Goal: Information Seeking & Learning: Check status

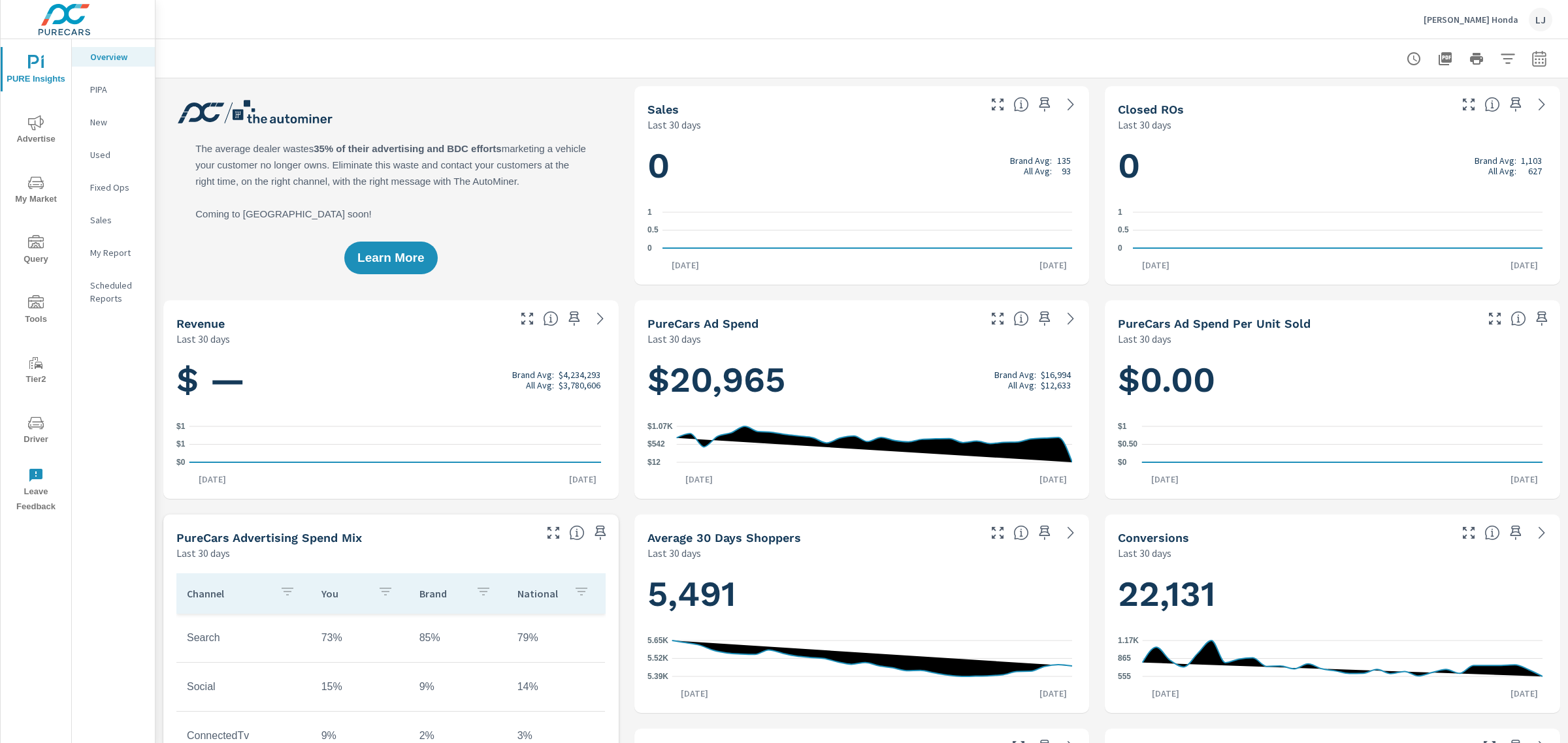
click at [24, 428] on span "Driver" at bounding box center [36, 431] width 62 height 32
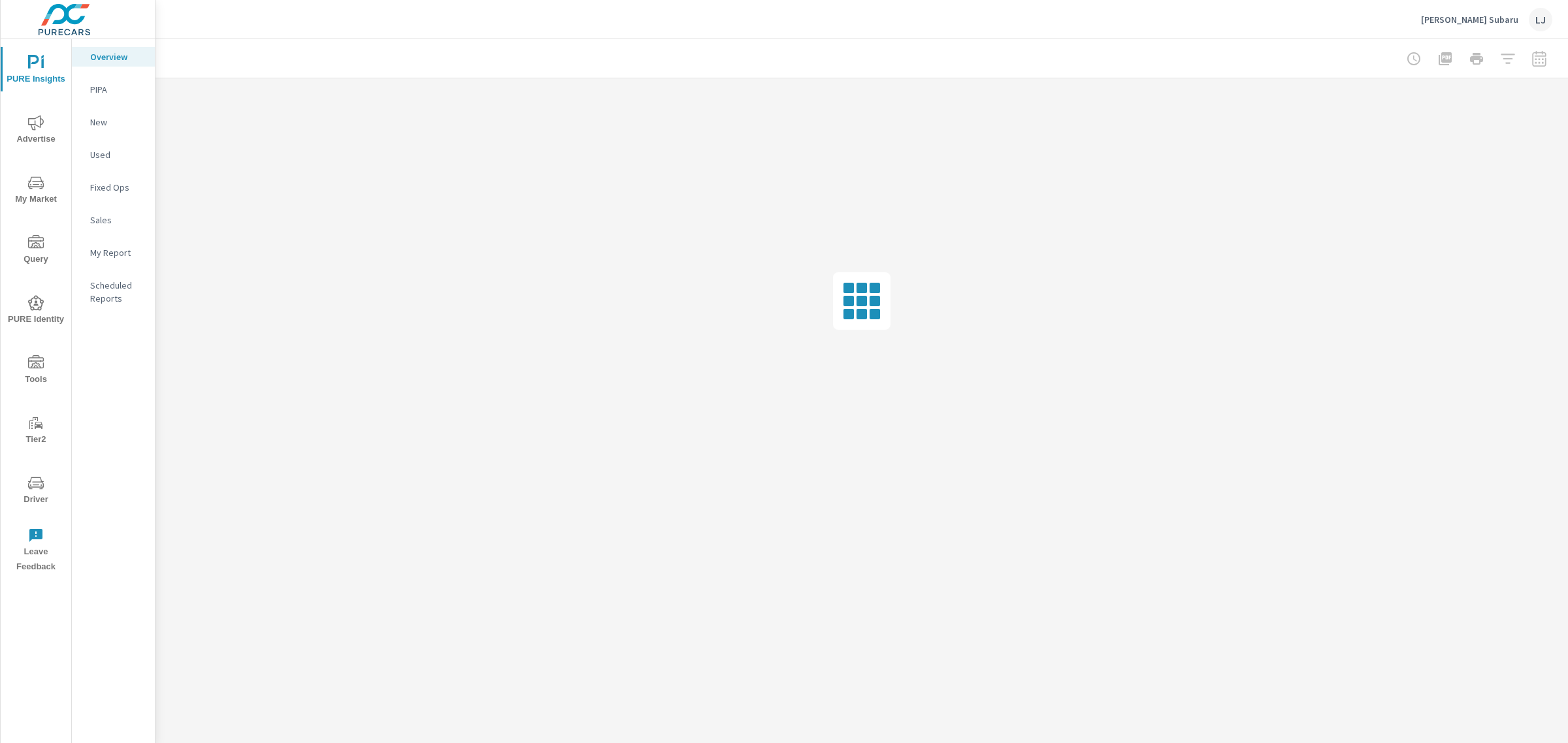
click at [123, 261] on div "My Report" at bounding box center [114, 252] width 83 height 19
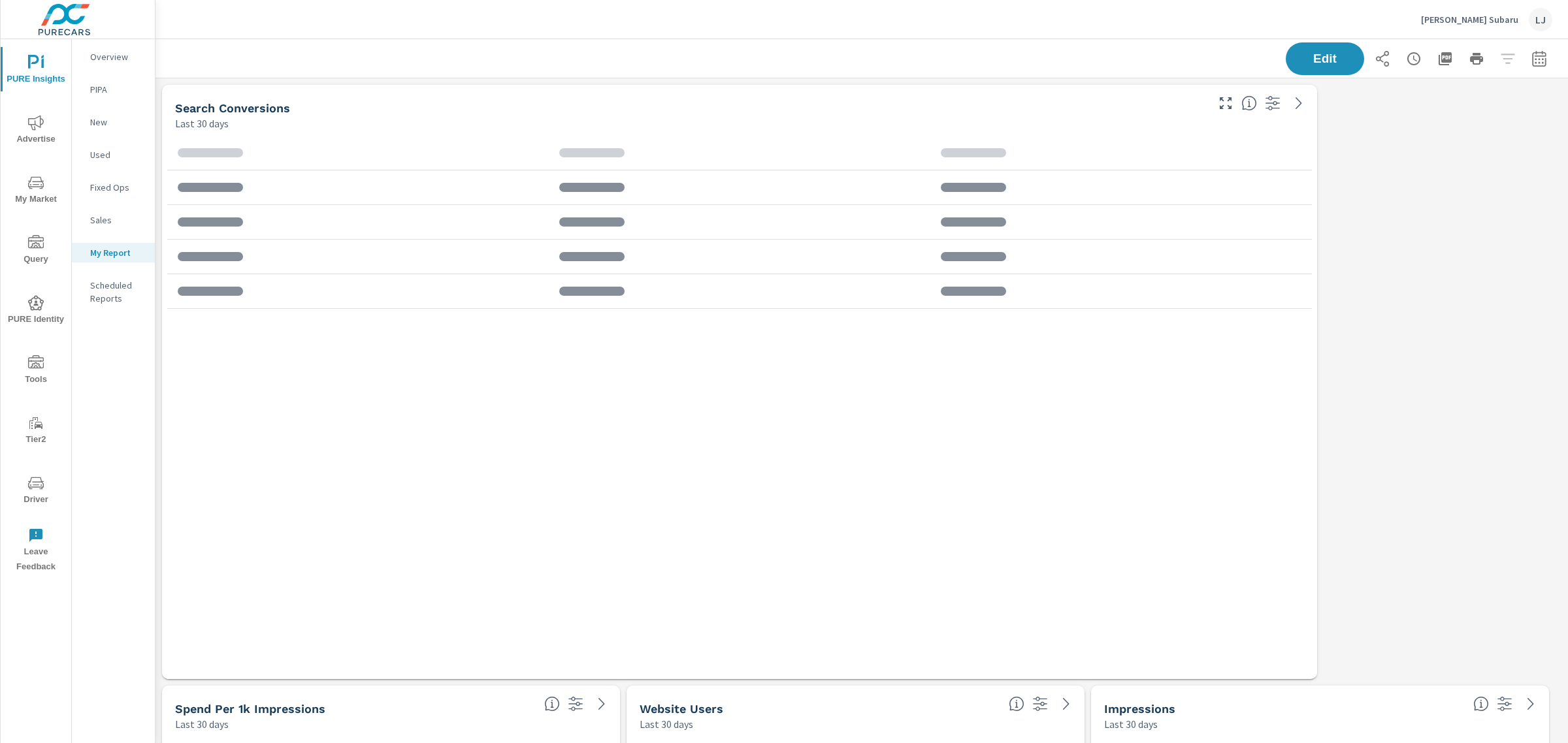
scroll to position [1683, 1425]
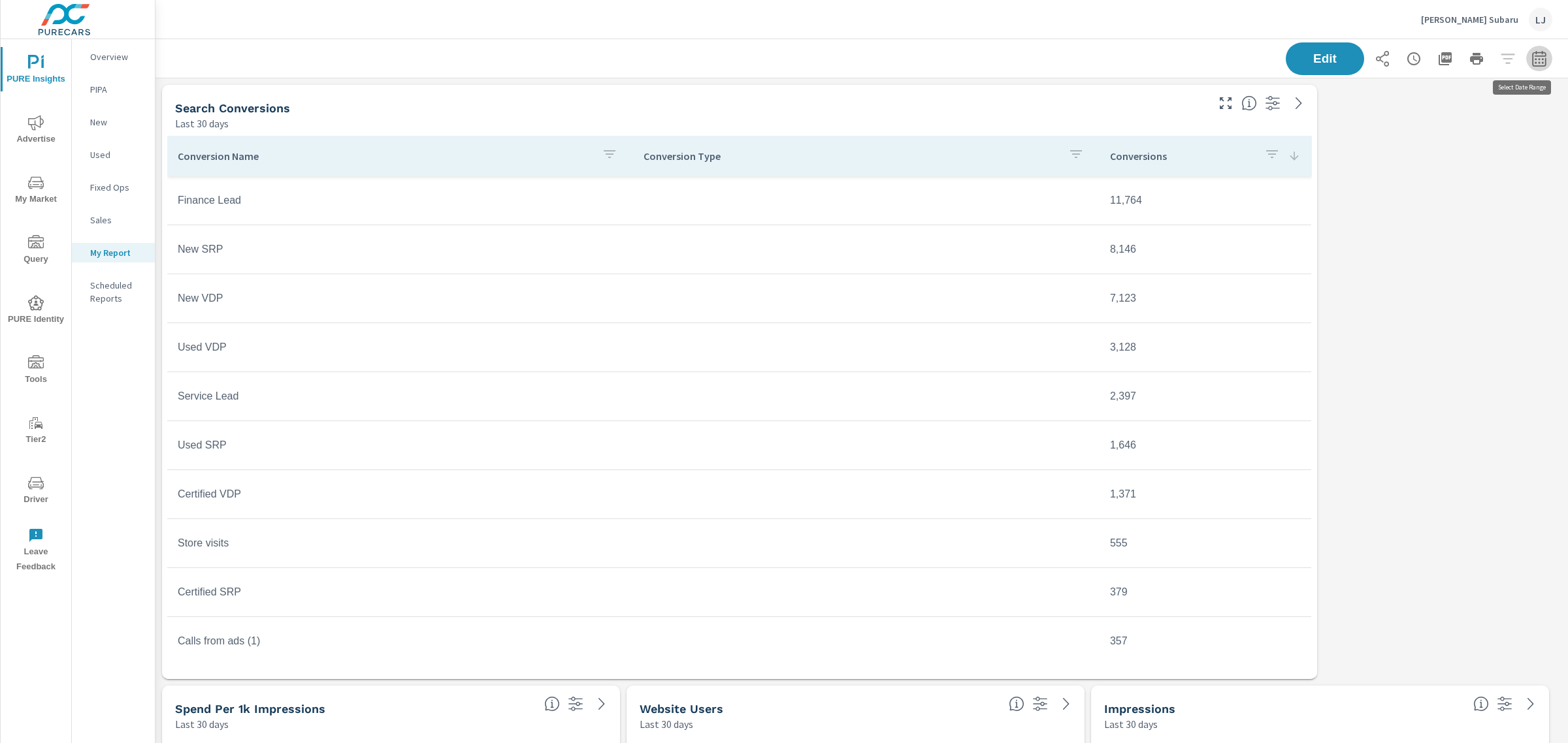
click at [1531, 51] on icon "button" at bounding box center [1539, 58] width 15 height 15
select select "Last 30 days"
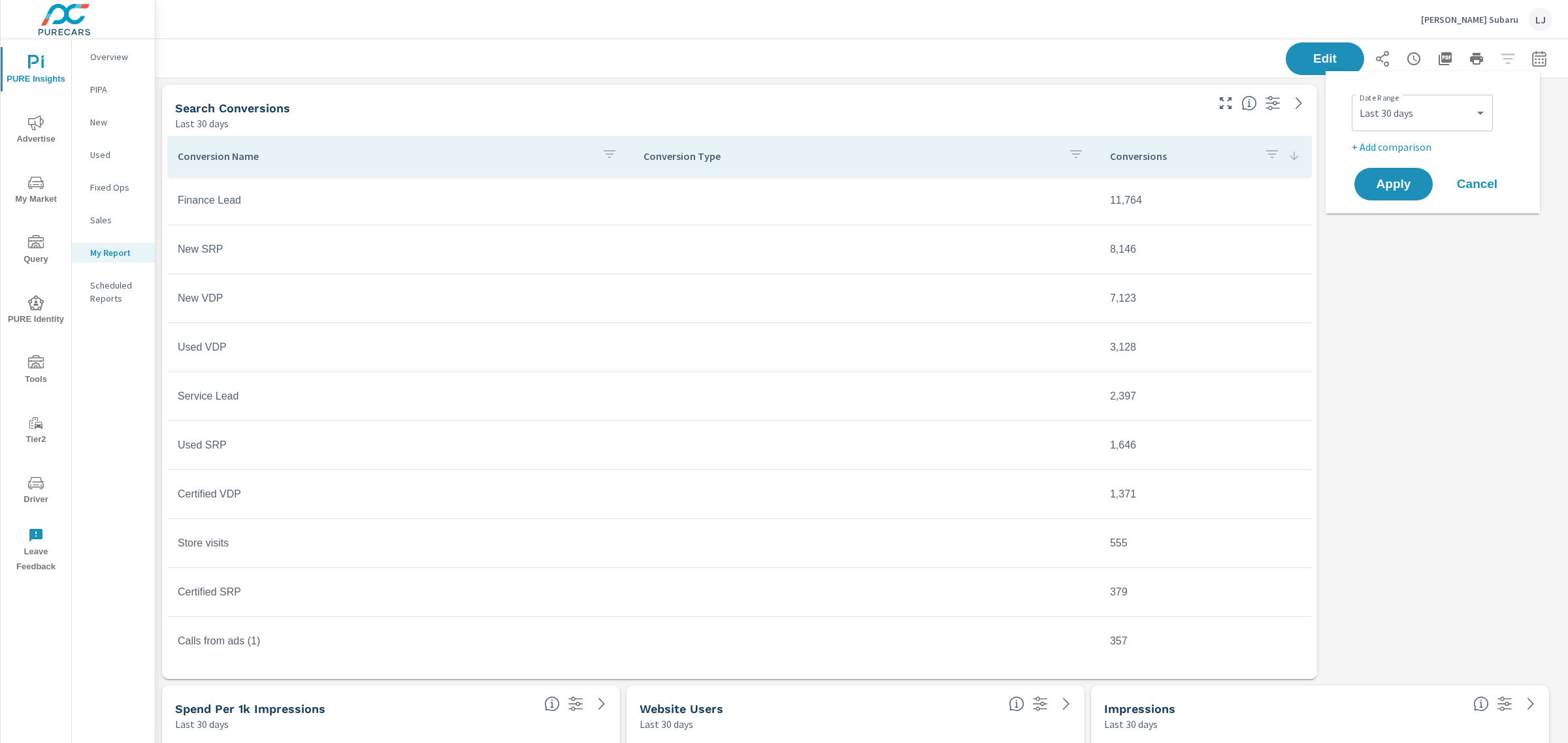
click at [1419, 150] on p "+ Add comparison" at bounding box center [1435, 146] width 167 height 15
select select "Previous period"
click at [1381, 219] on span "Apply" at bounding box center [1394, 221] width 54 height 12
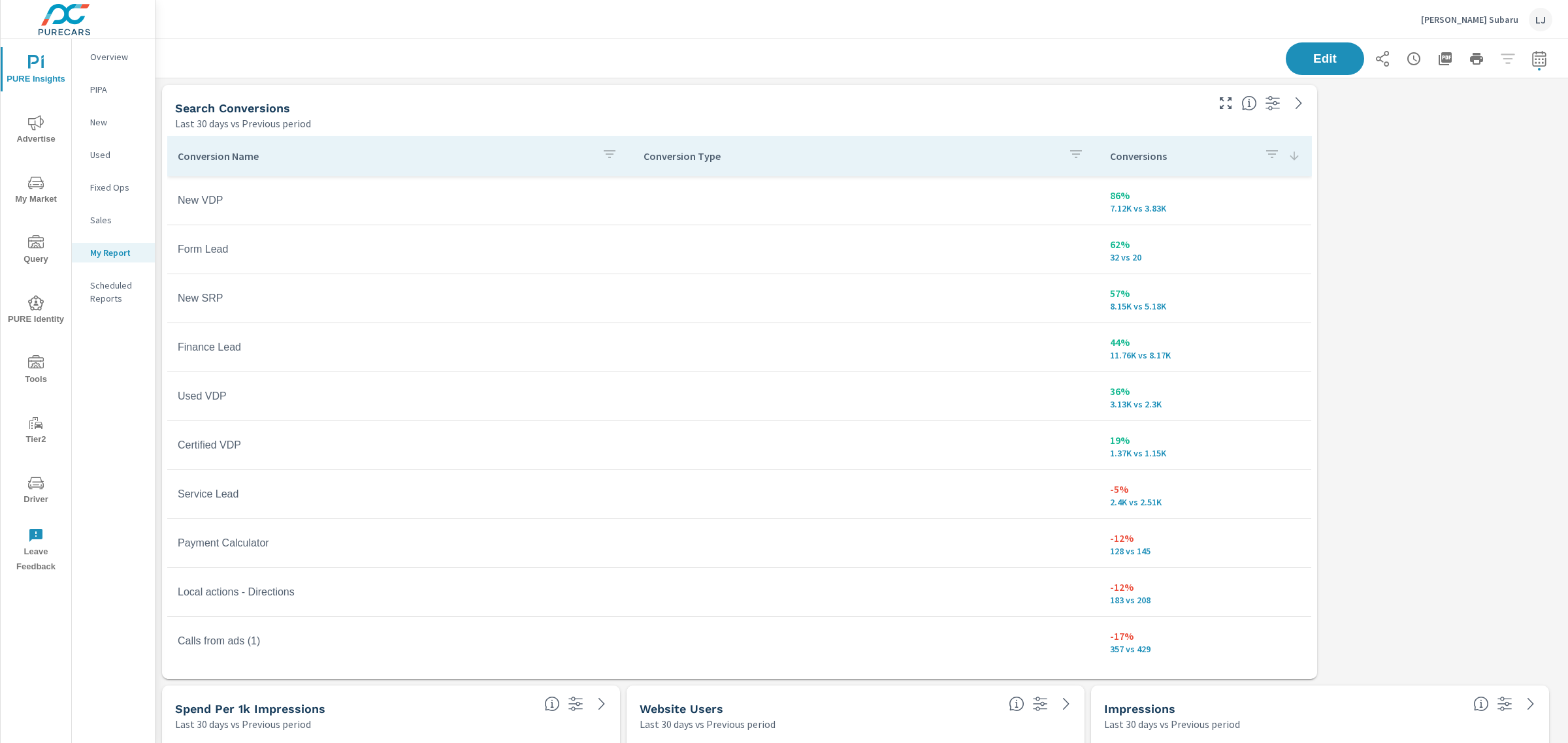
scroll to position [203, 0]
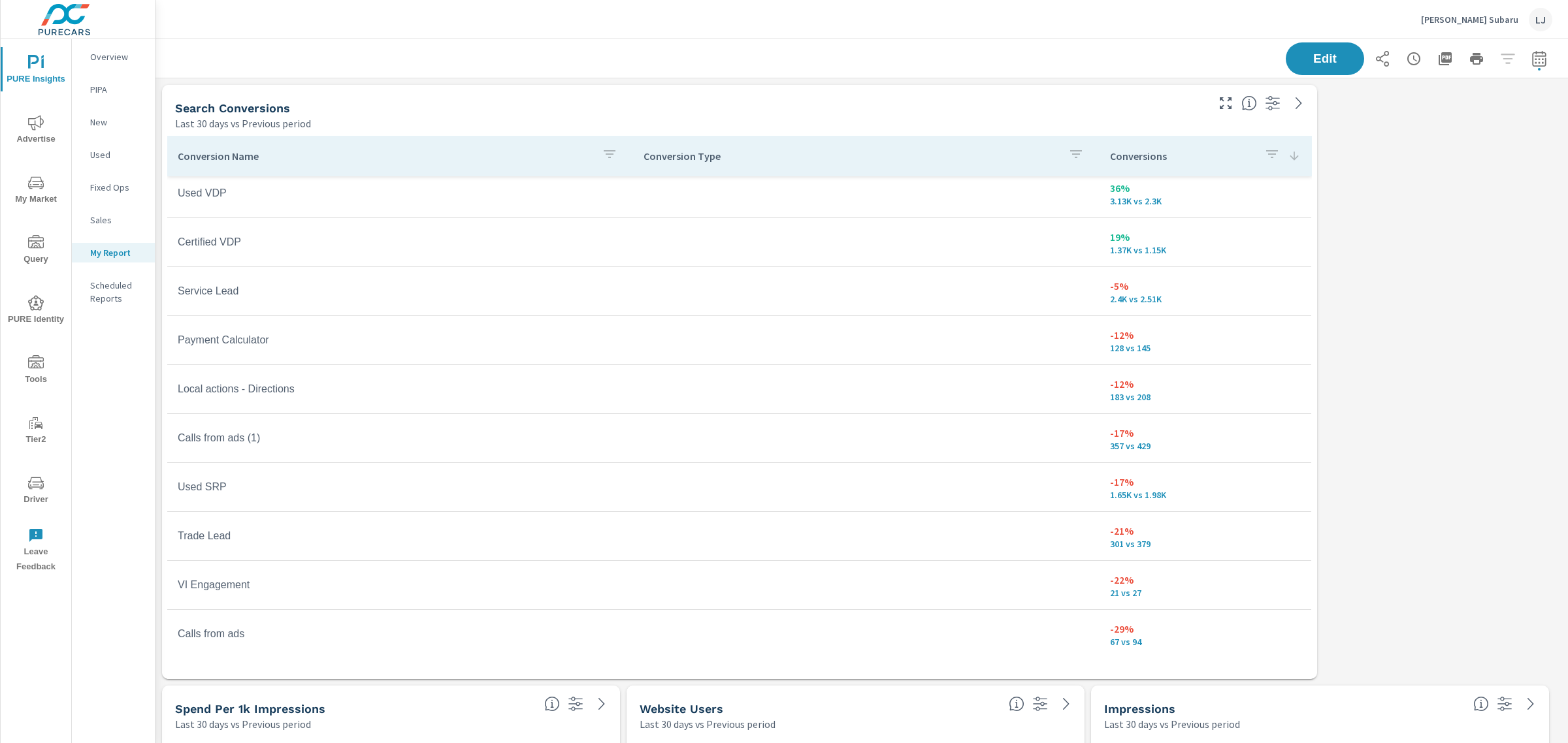
scroll to position [408, 0]
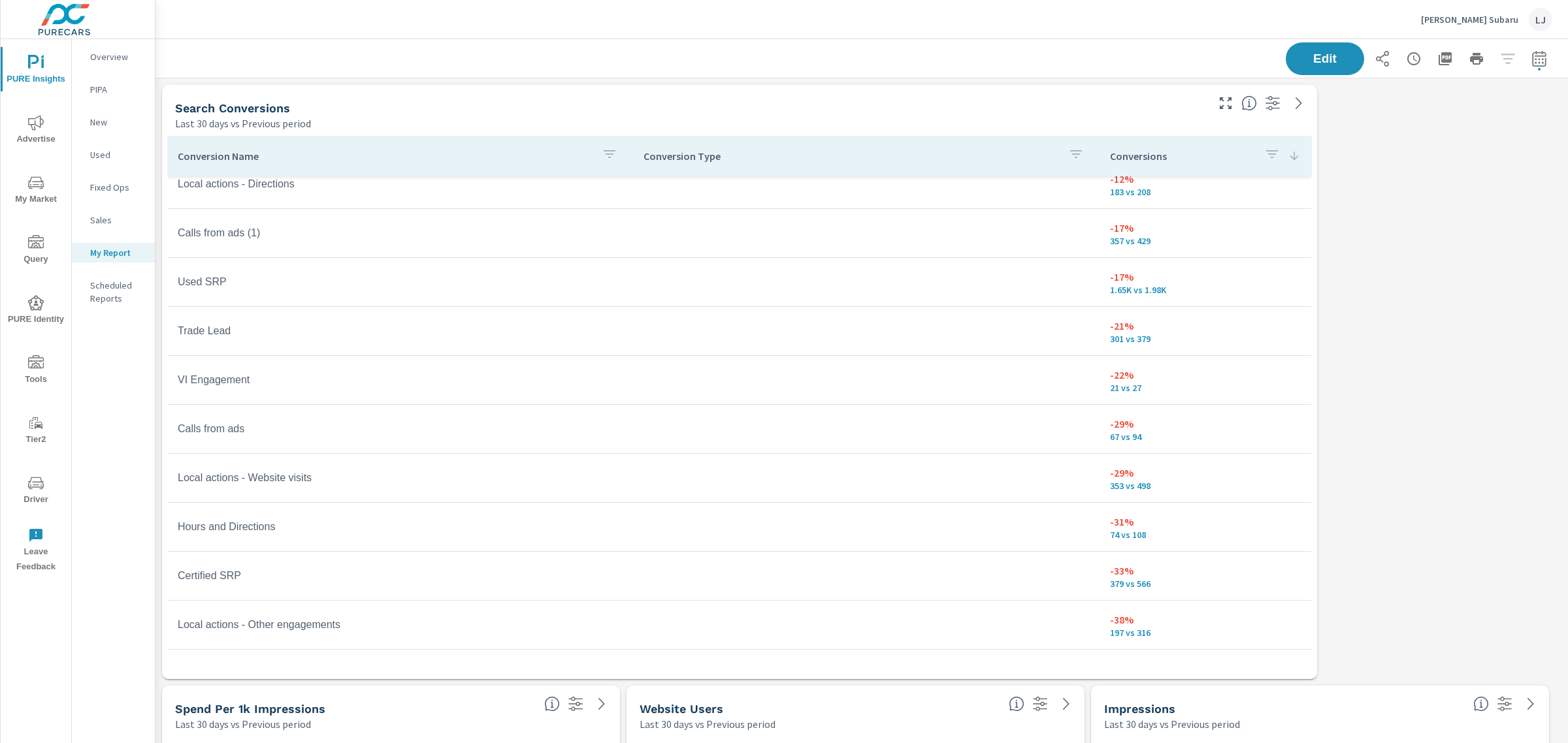
scroll to position [1683, 1425]
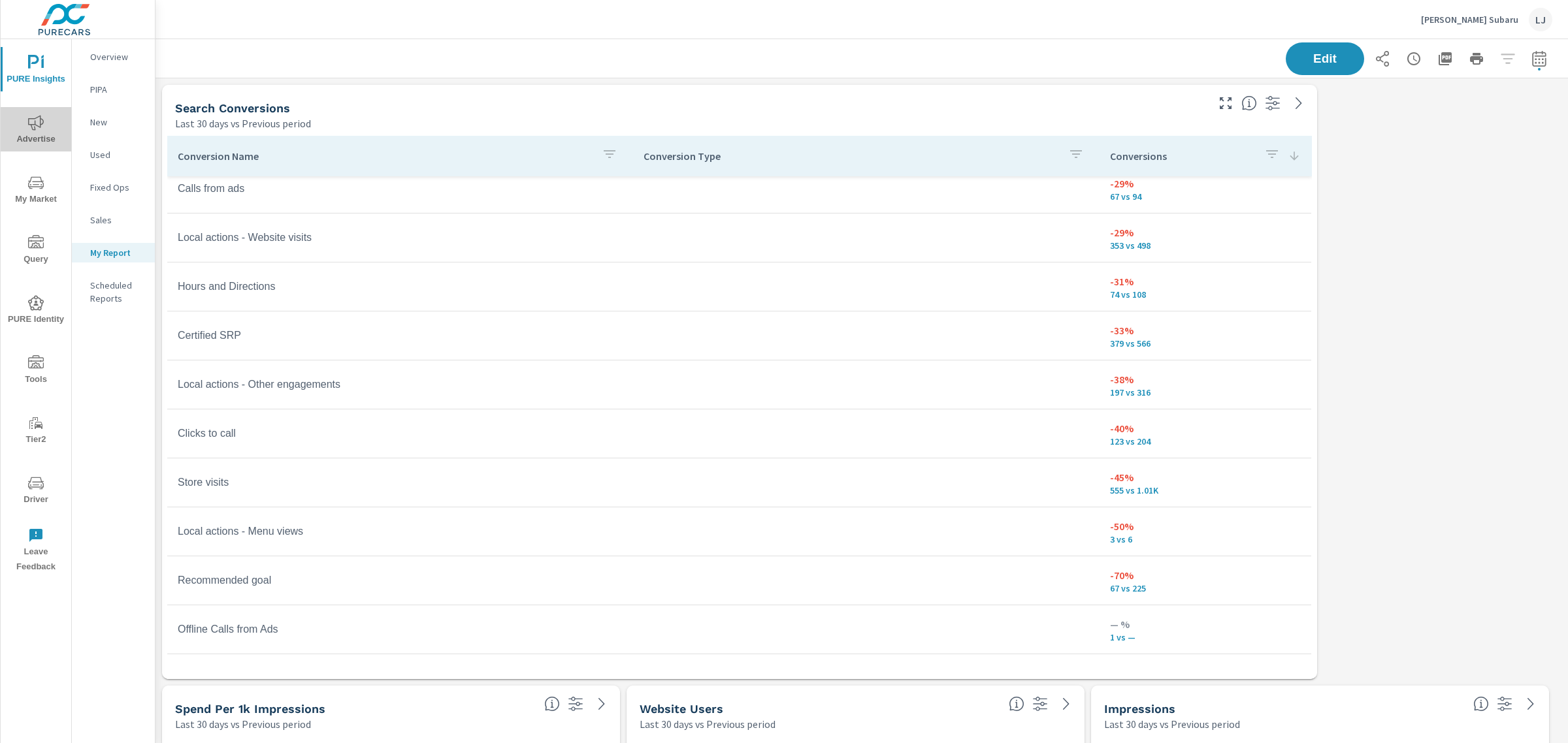
click at [37, 137] on span "Advertise" at bounding box center [36, 131] width 62 height 32
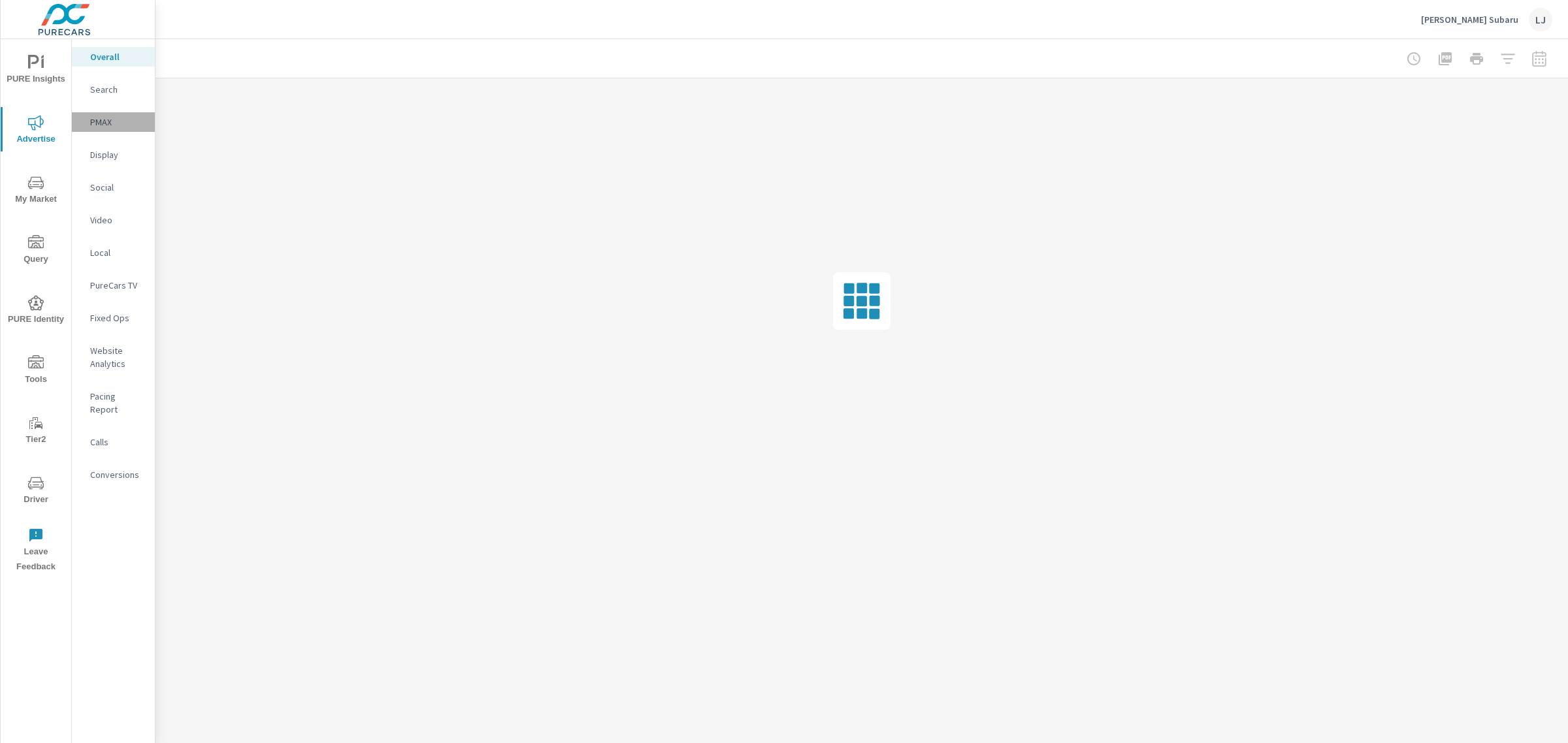
click at [92, 125] on p "PMAX" at bounding box center [117, 122] width 54 height 13
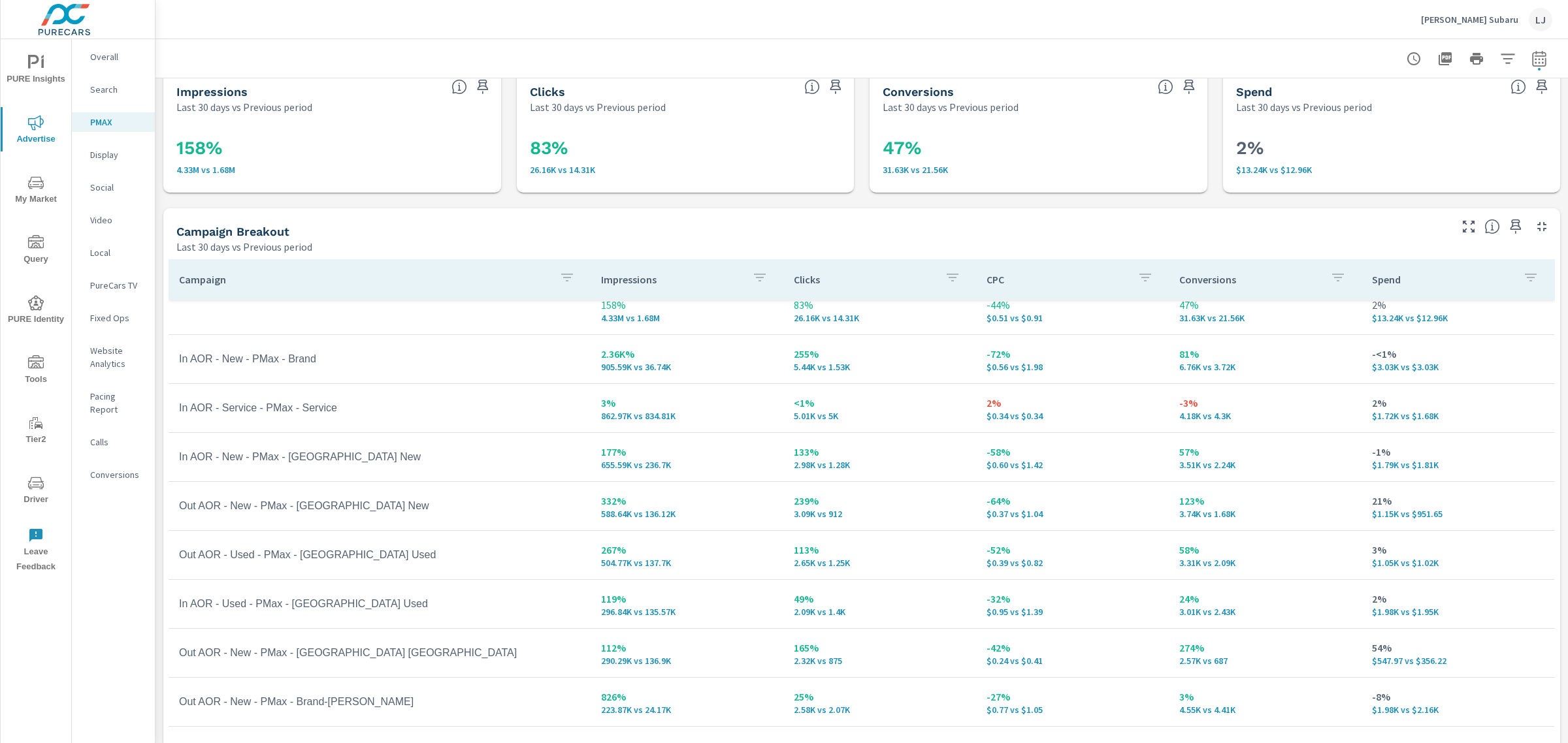
scroll to position [33, 0]
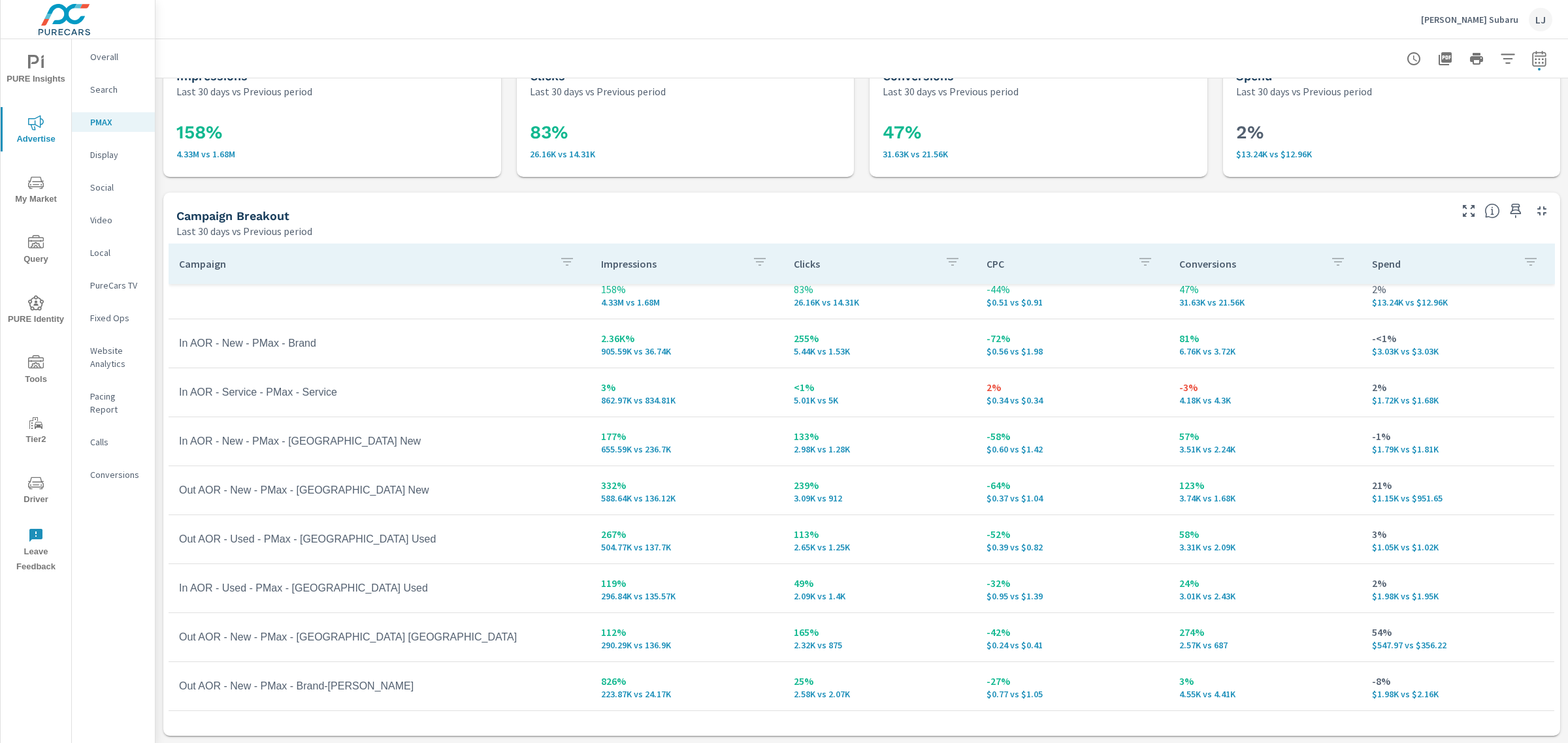
click at [119, 79] on nav "Overall Search PMAX Display Social Video Local PureCars TV Fixed Ops Website An…" at bounding box center [114, 270] width 83 height 463
click at [106, 85] on p "Search" at bounding box center [117, 89] width 54 height 13
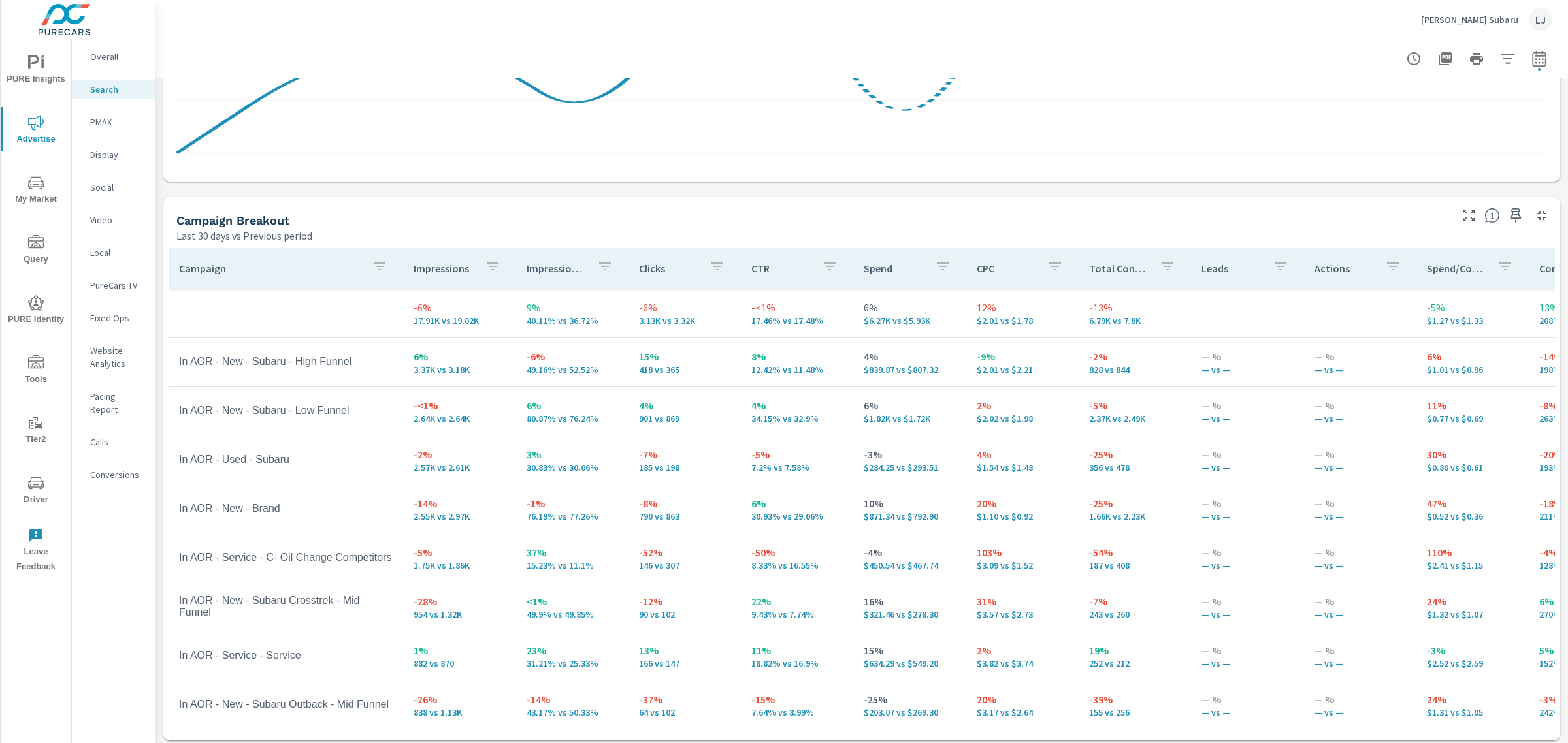
scroll to position [1150, 0]
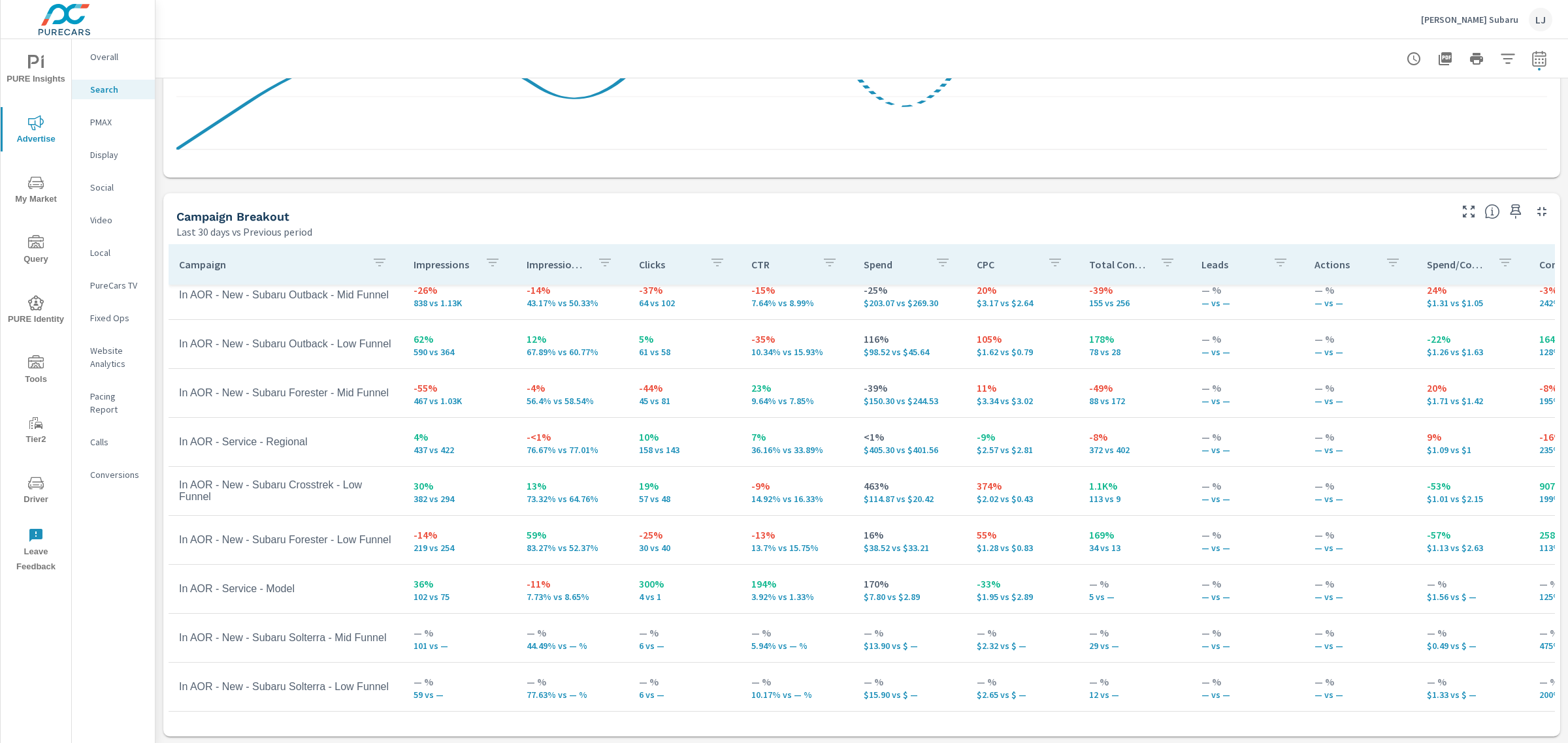
scroll to position [419, 0]
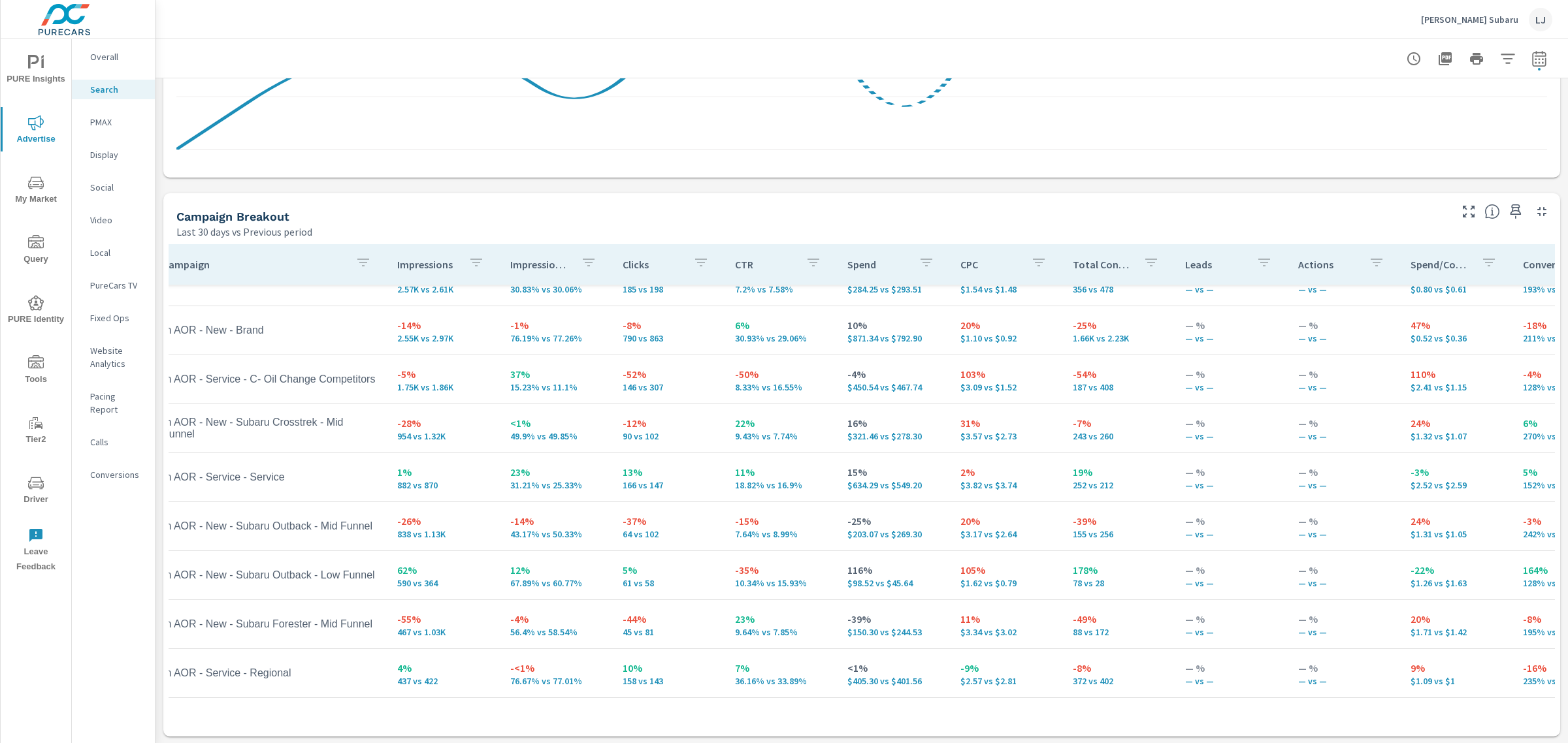
scroll to position [174, 6]
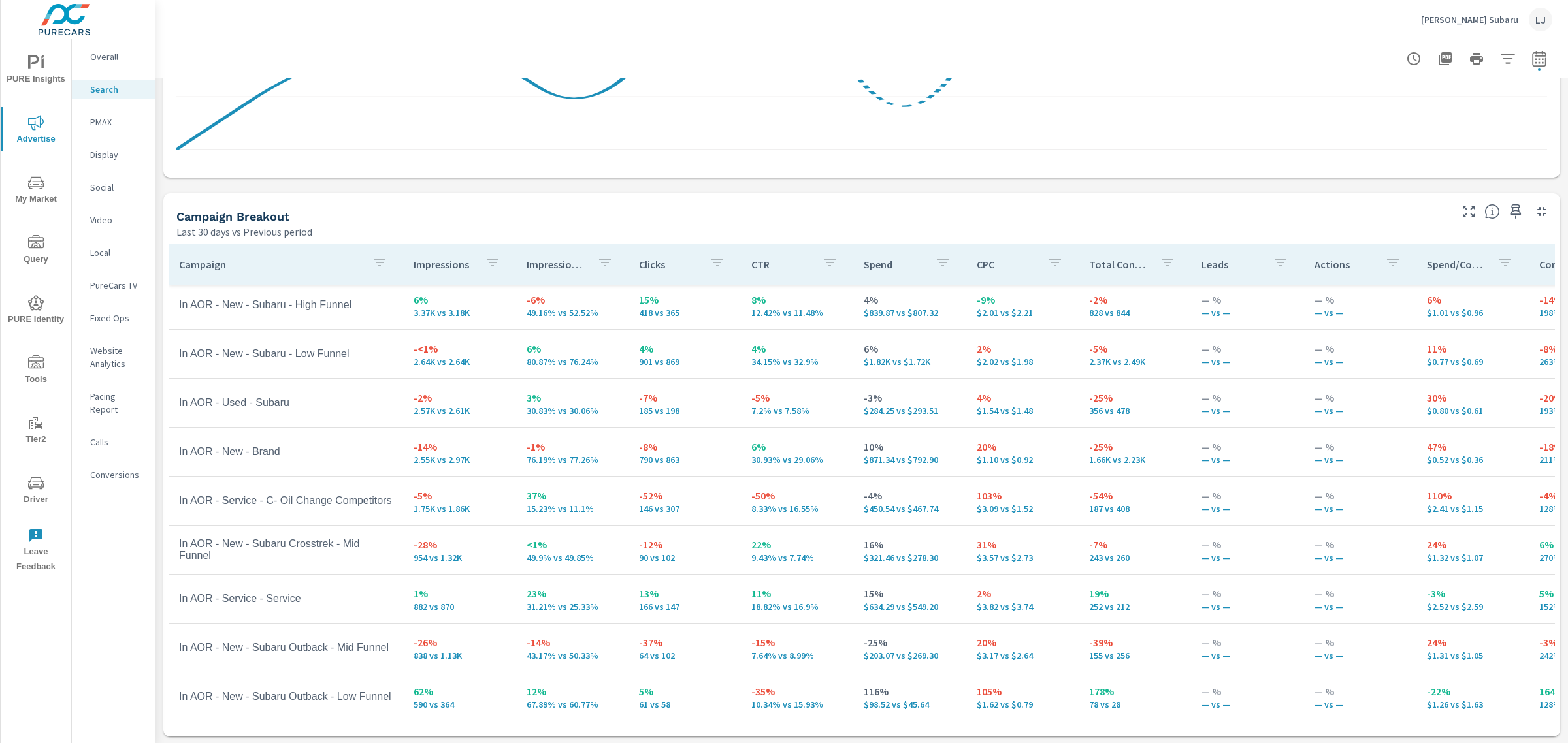
scroll to position [11, 0]
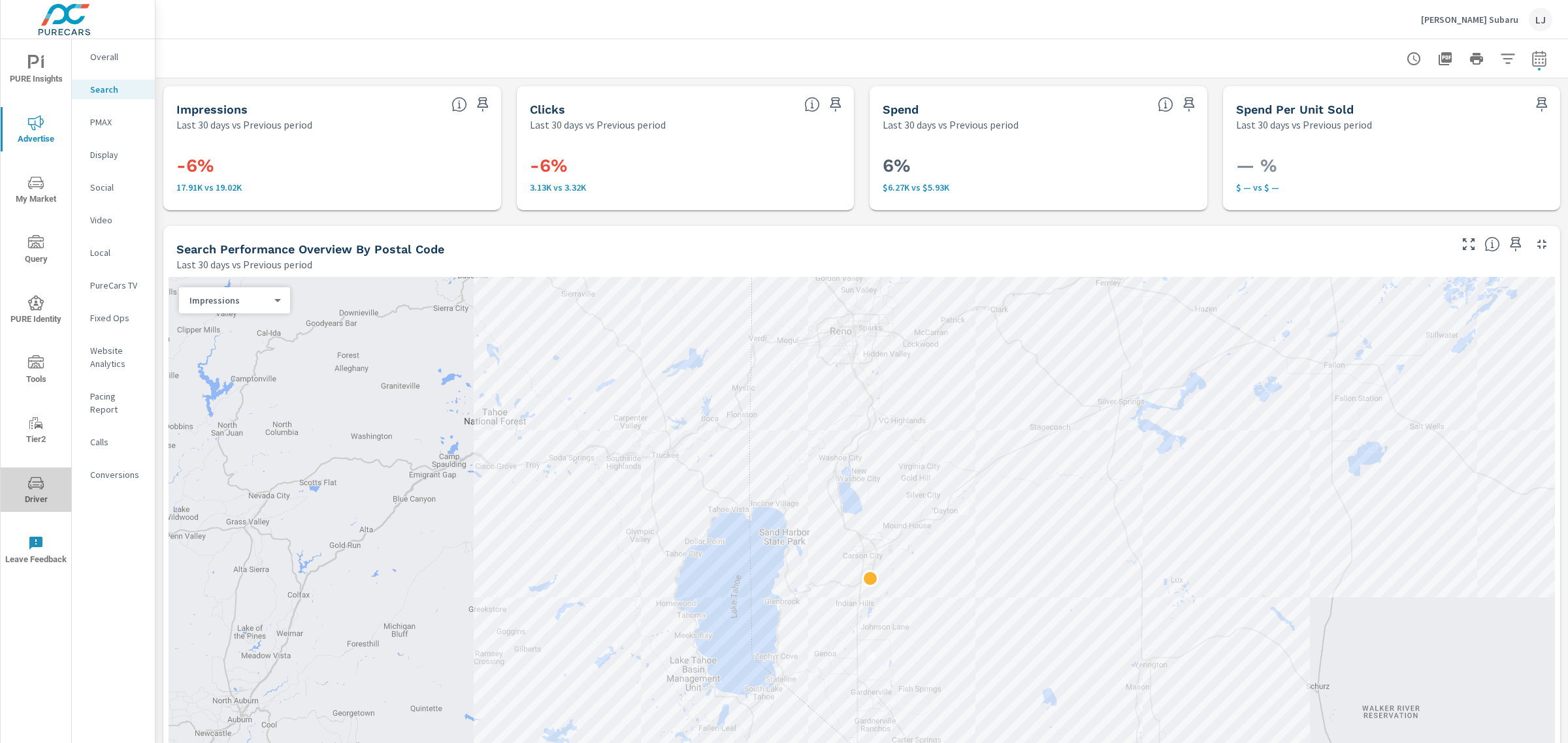
click at [38, 487] on icon "nav menu" at bounding box center [36, 483] width 15 height 15
